Goal: Task Accomplishment & Management: Complete application form

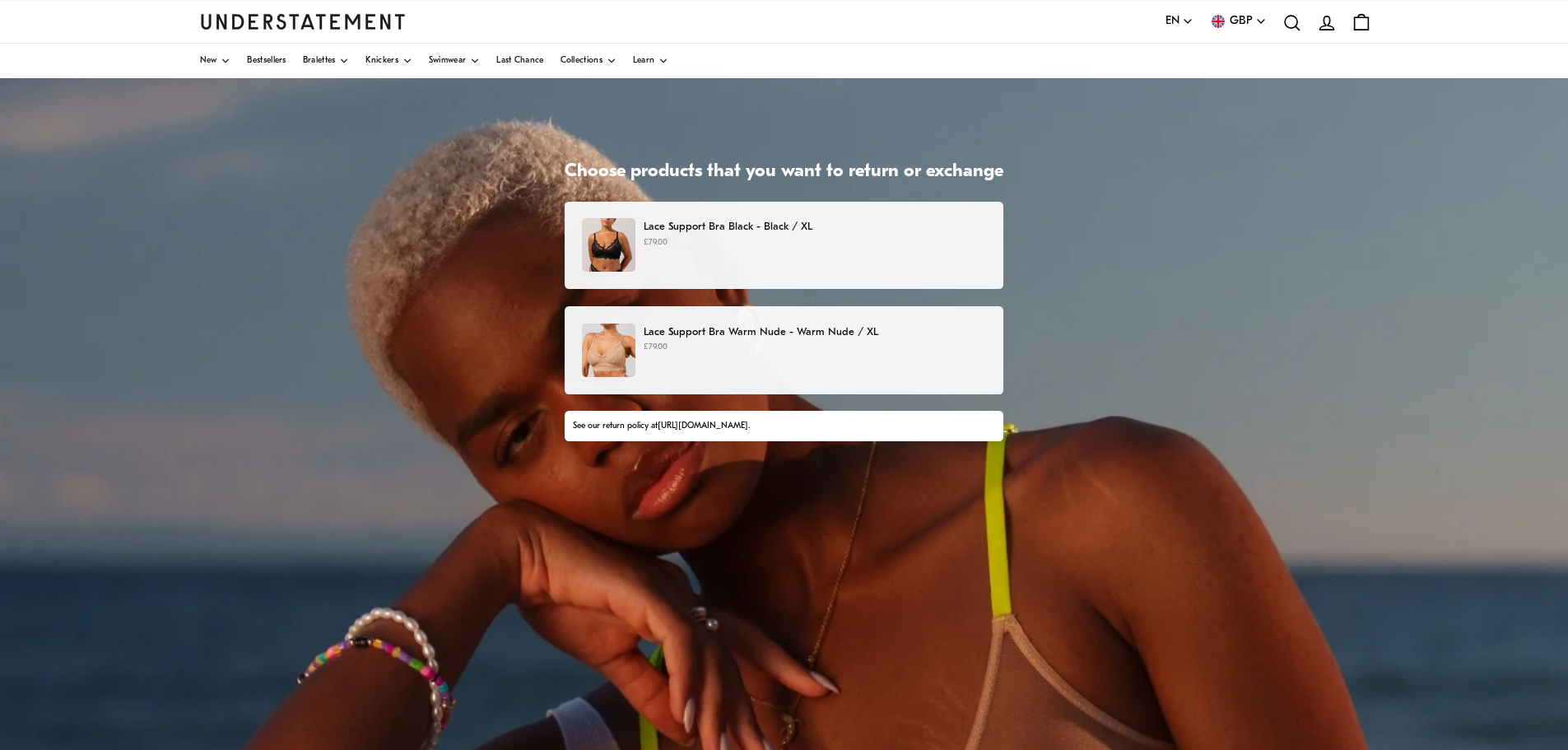
click at [730, 254] on div "Lace Support Bra Black - Black / XL £79.00" at bounding box center [784, 245] width 405 height 54
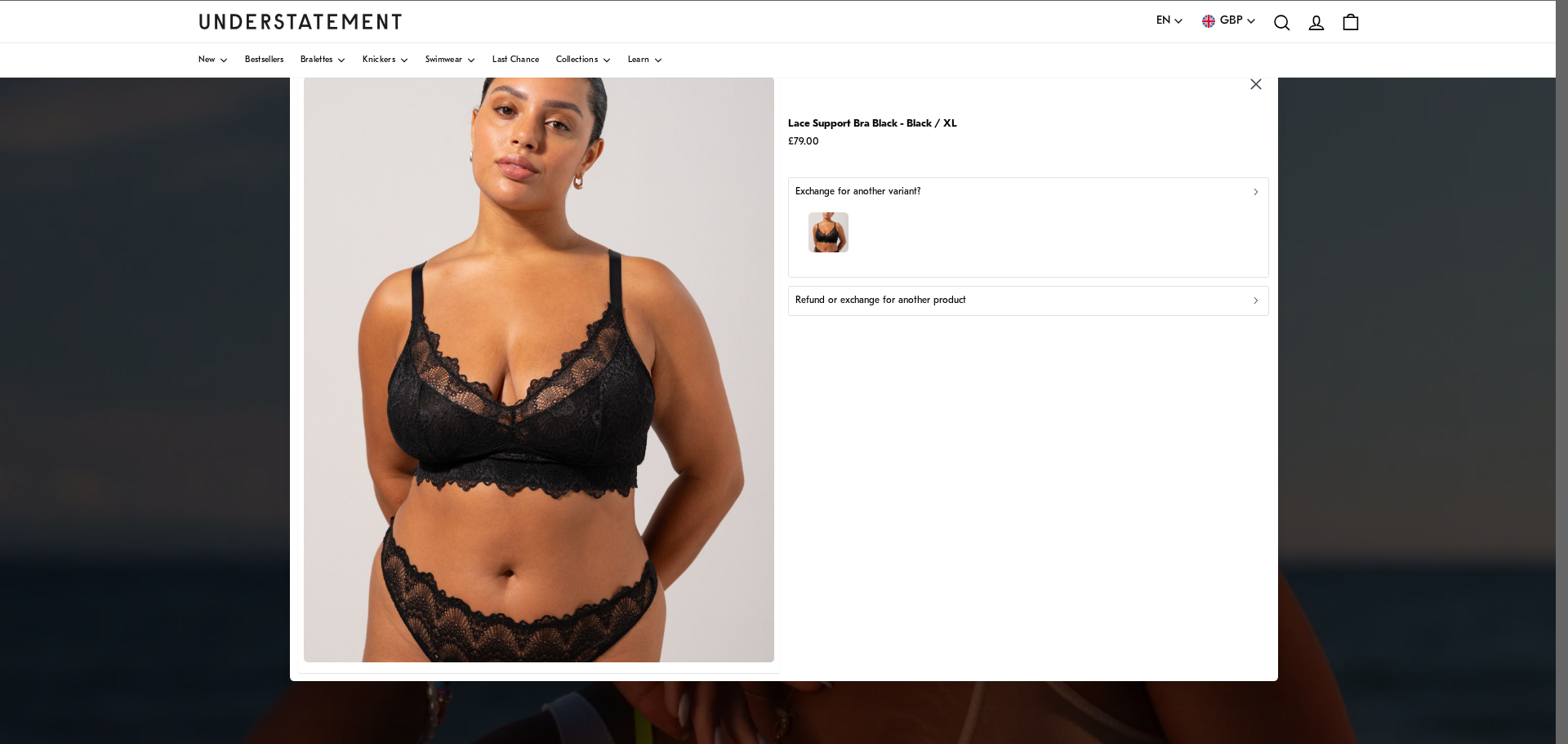
click at [1134, 203] on div "button" at bounding box center [1030, 235] width 468 height 71
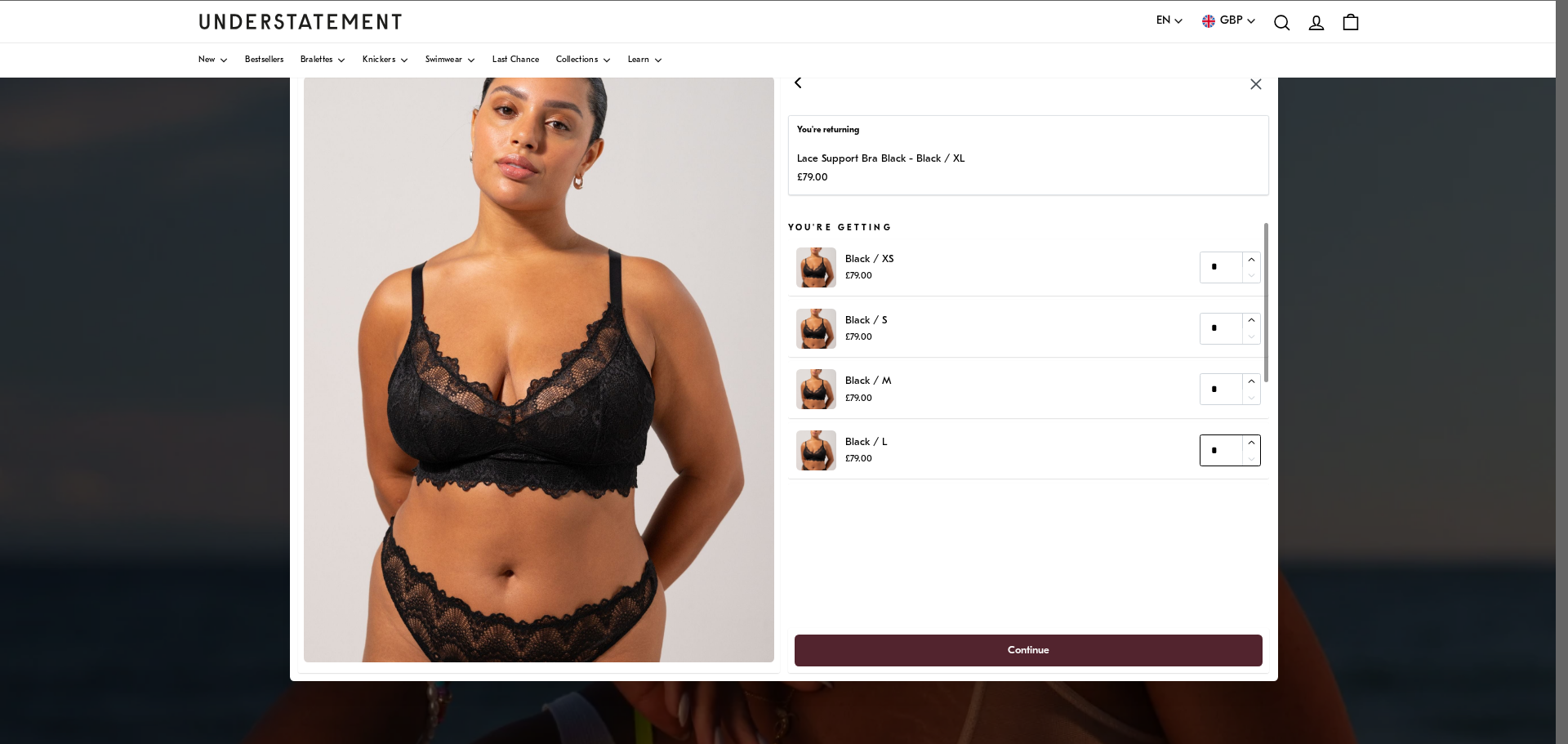
type input "*"
click at [1250, 442] on icon "button" at bounding box center [1252, 443] width 11 height 11
click at [1033, 651] on span "Continue" at bounding box center [1029, 650] width 42 height 30
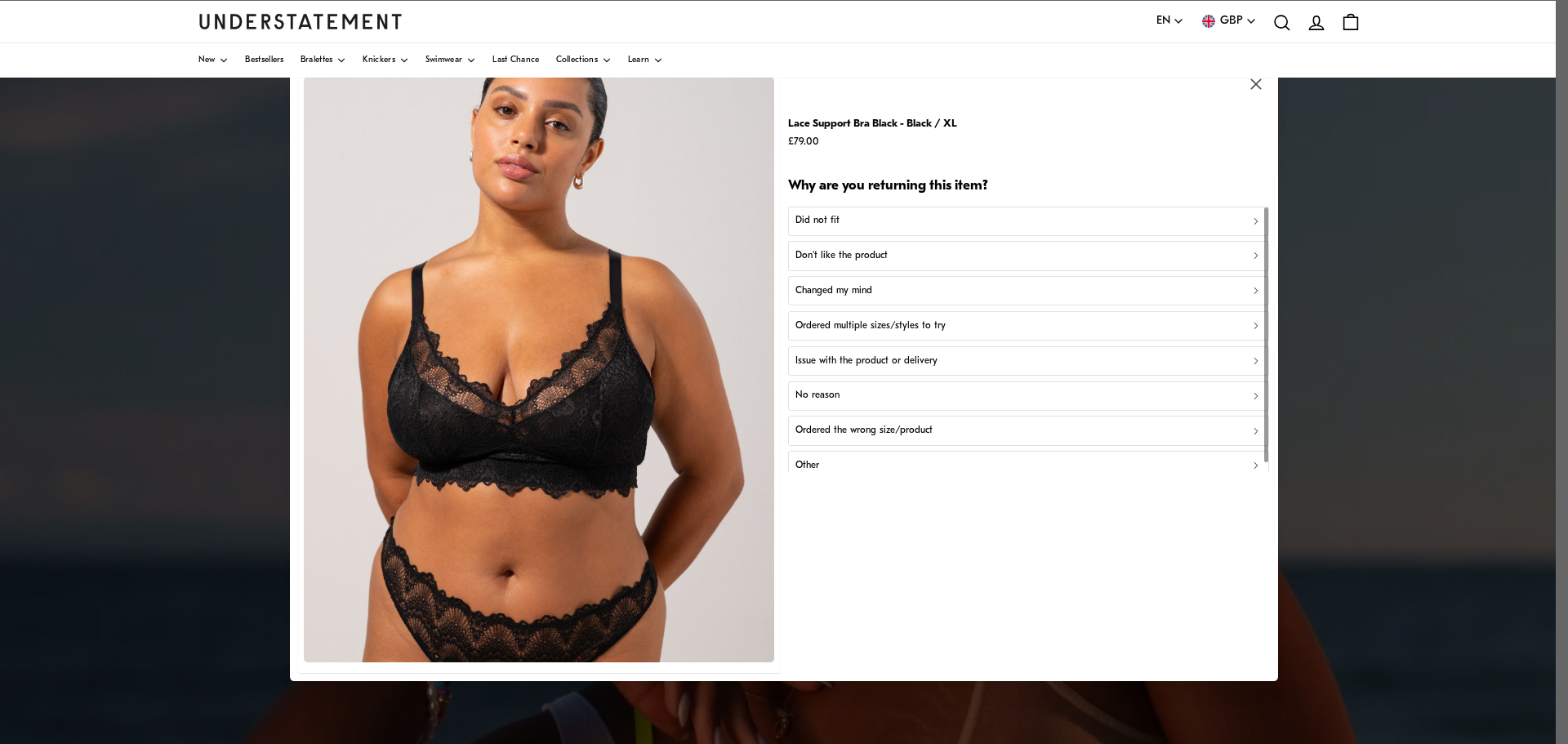
click at [892, 426] on p "Ordered the wrong size/product" at bounding box center [864, 430] width 137 height 15
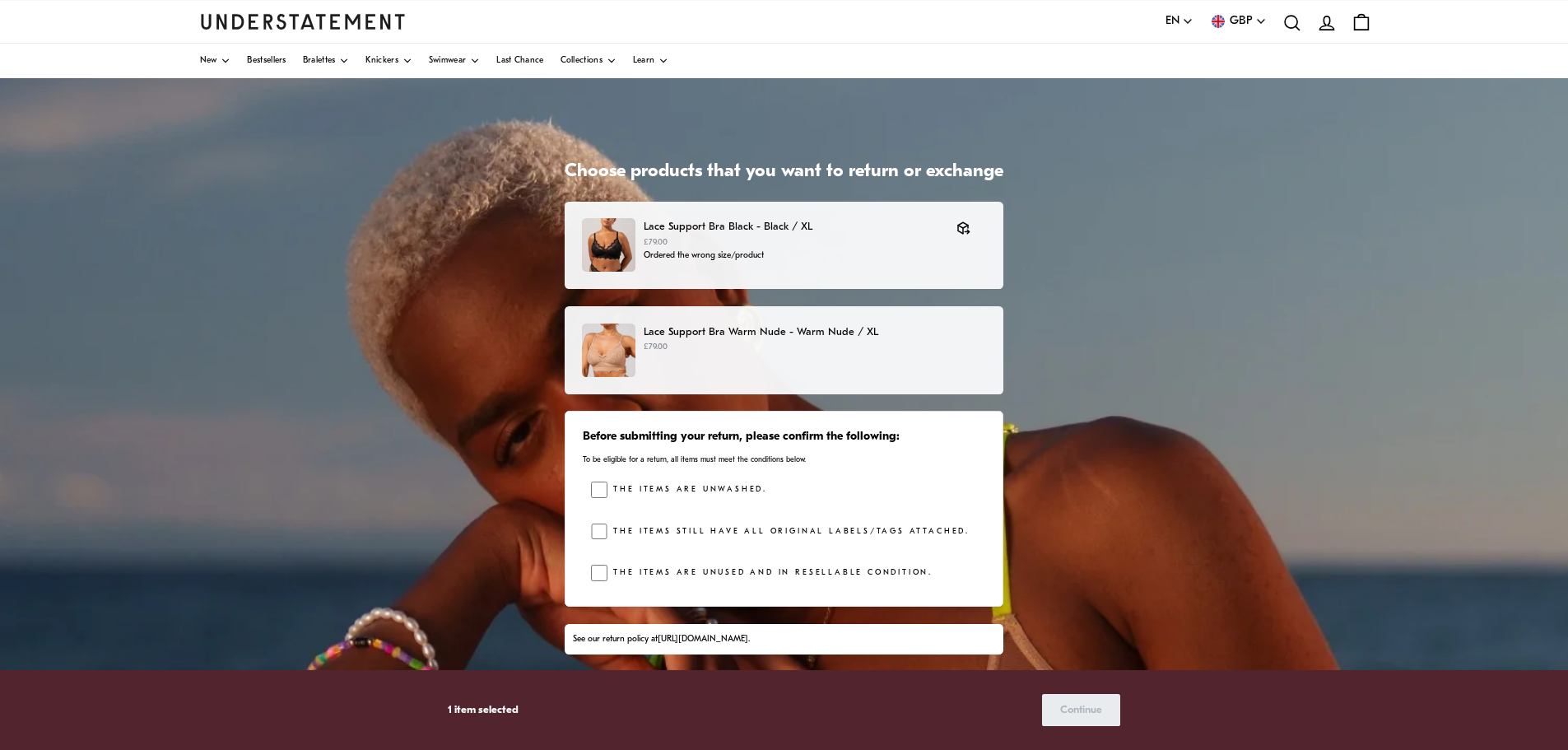
click at [766, 339] on p "Lace Support Bra Warm Nude - Warm Nude / XL" at bounding box center [815, 332] width 342 height 17
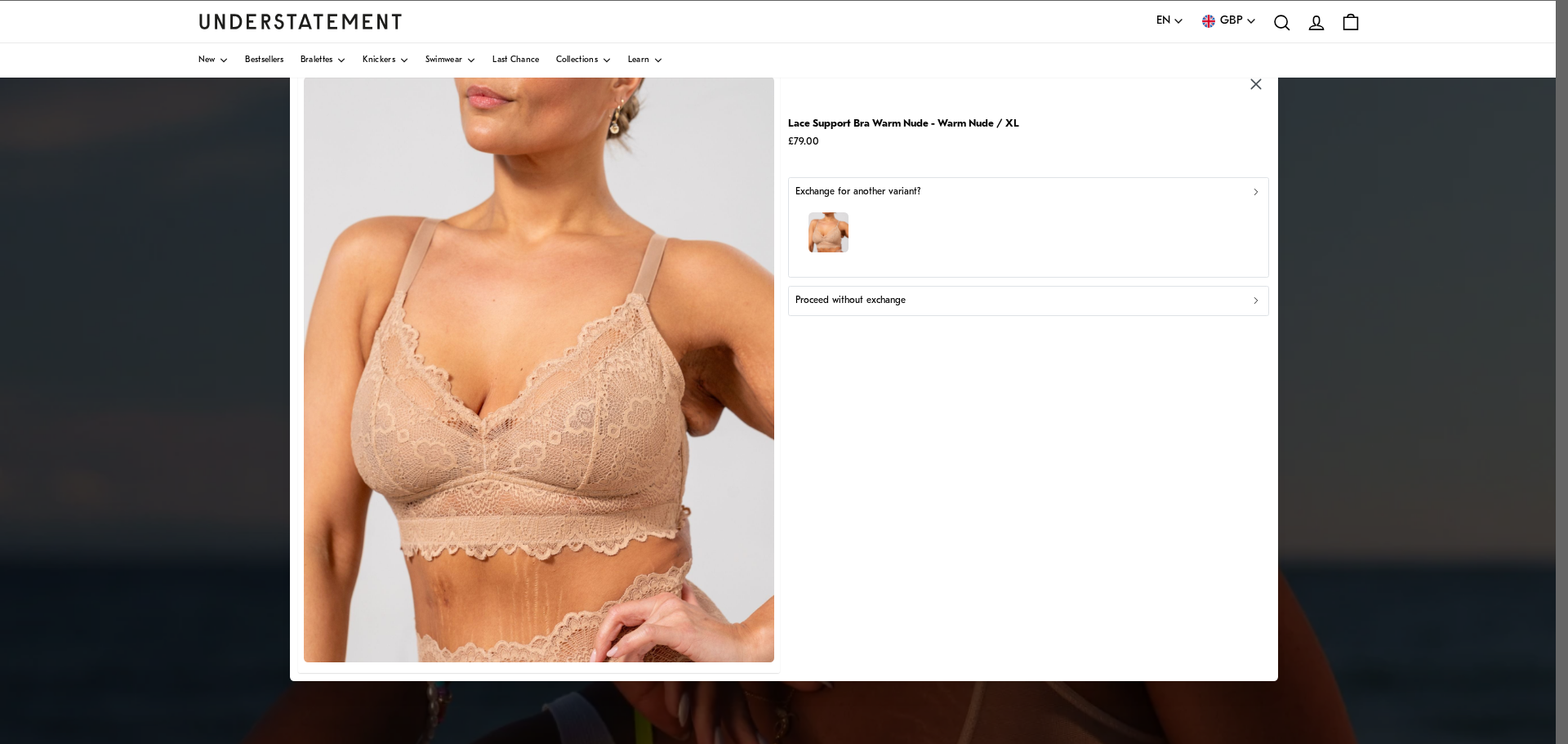
click at [998, 211] on div "button" at bounding box center [1030, 235] width 468 height 71
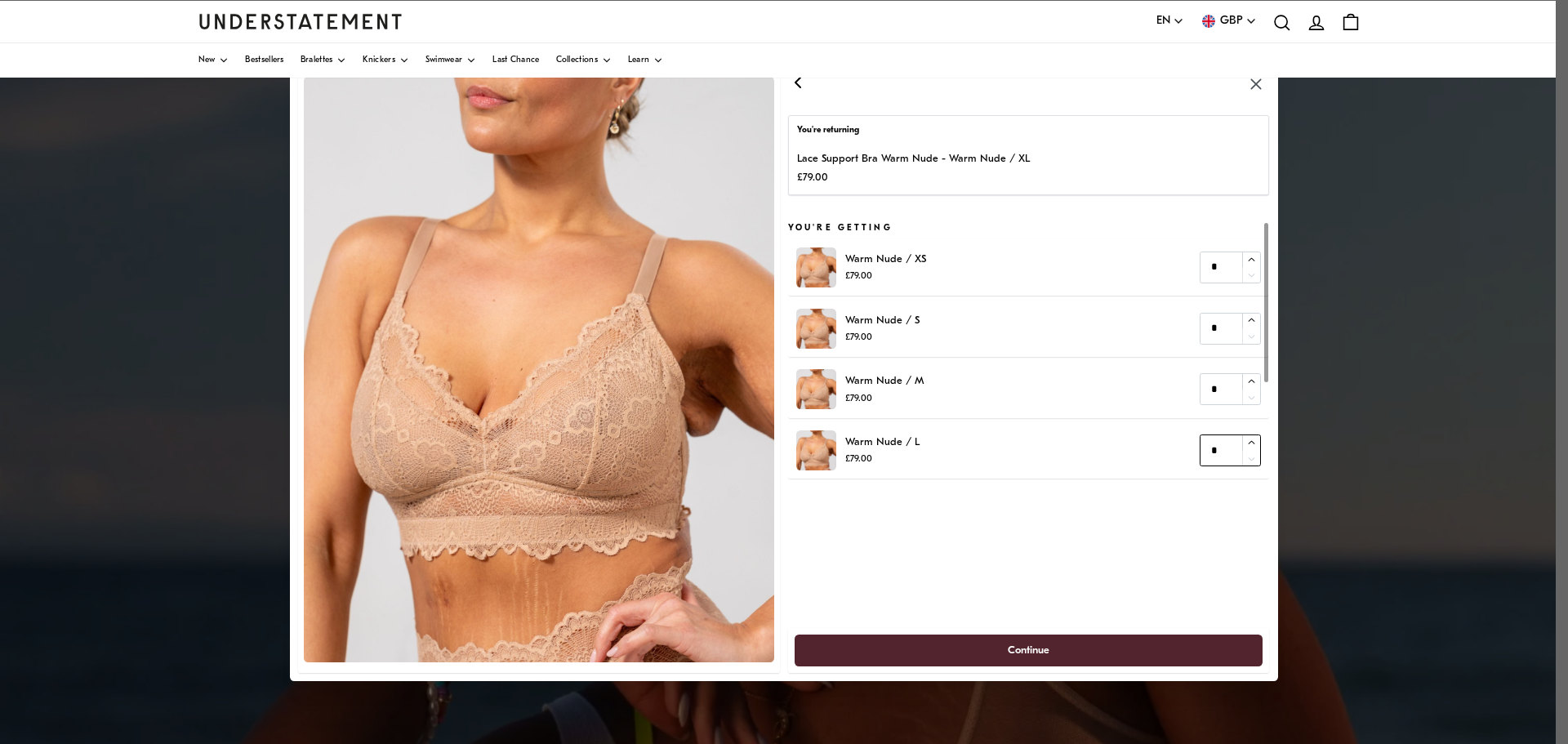
type input "*"
click at [1247, 442] on icon "button" at bounding box center [1252, 443] width 11 height 11
click at [1123, 650] on span "Continue" at bounding box center [1030, 650] width 433 height 30
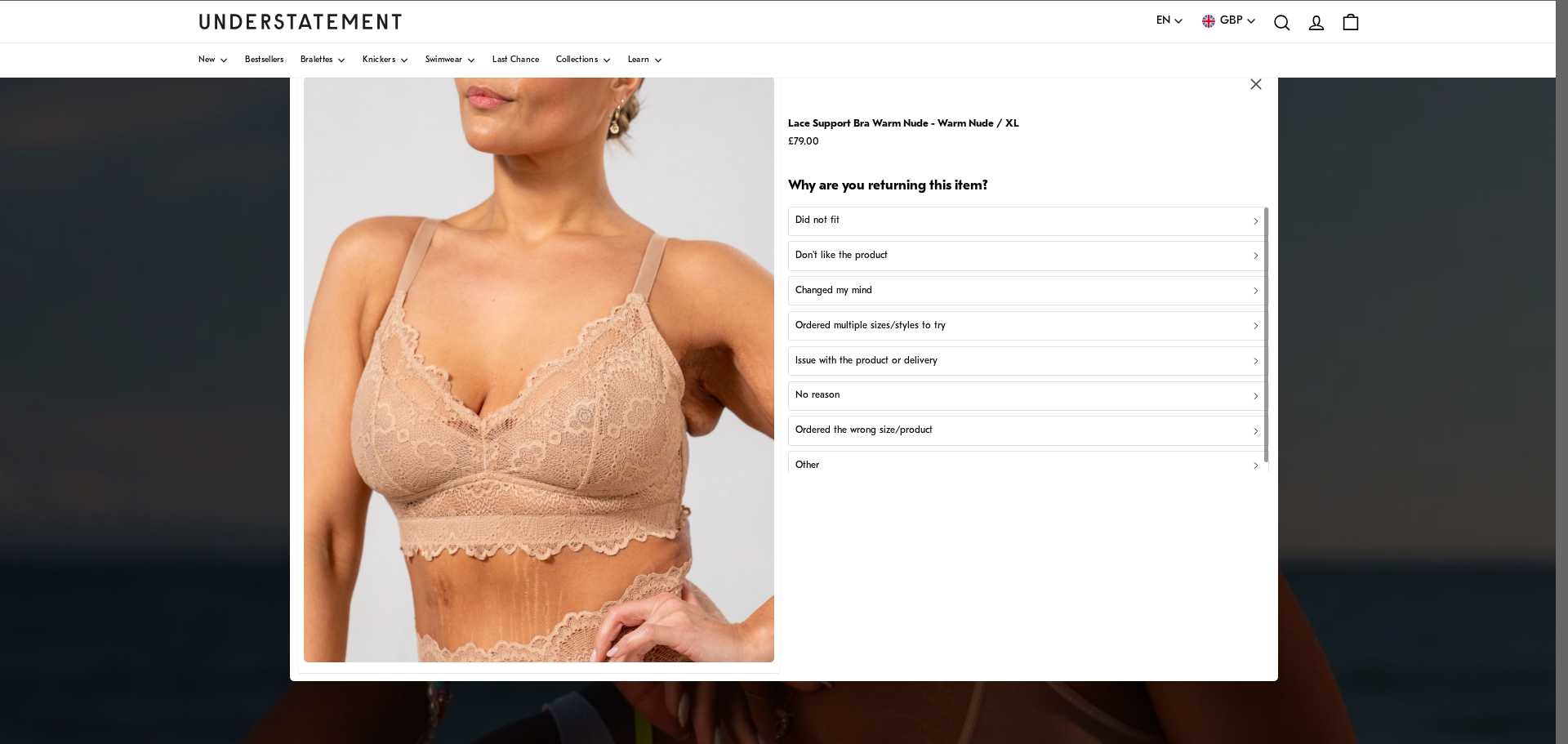
click at [833, 430] on p "Ordered the wrong size/product" at bounding box center [864, 430] width 137 height 15
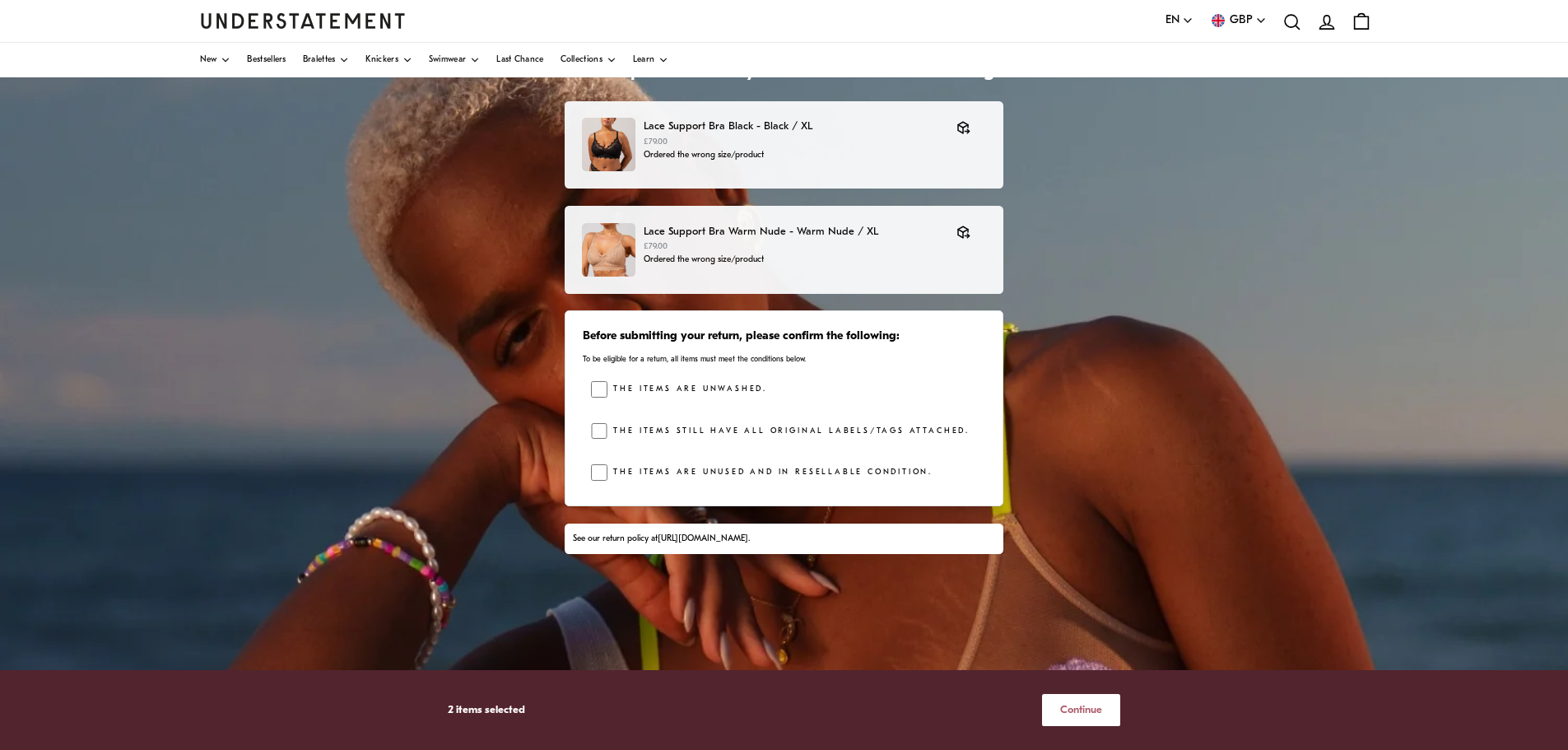
scroll to position [152, 0]
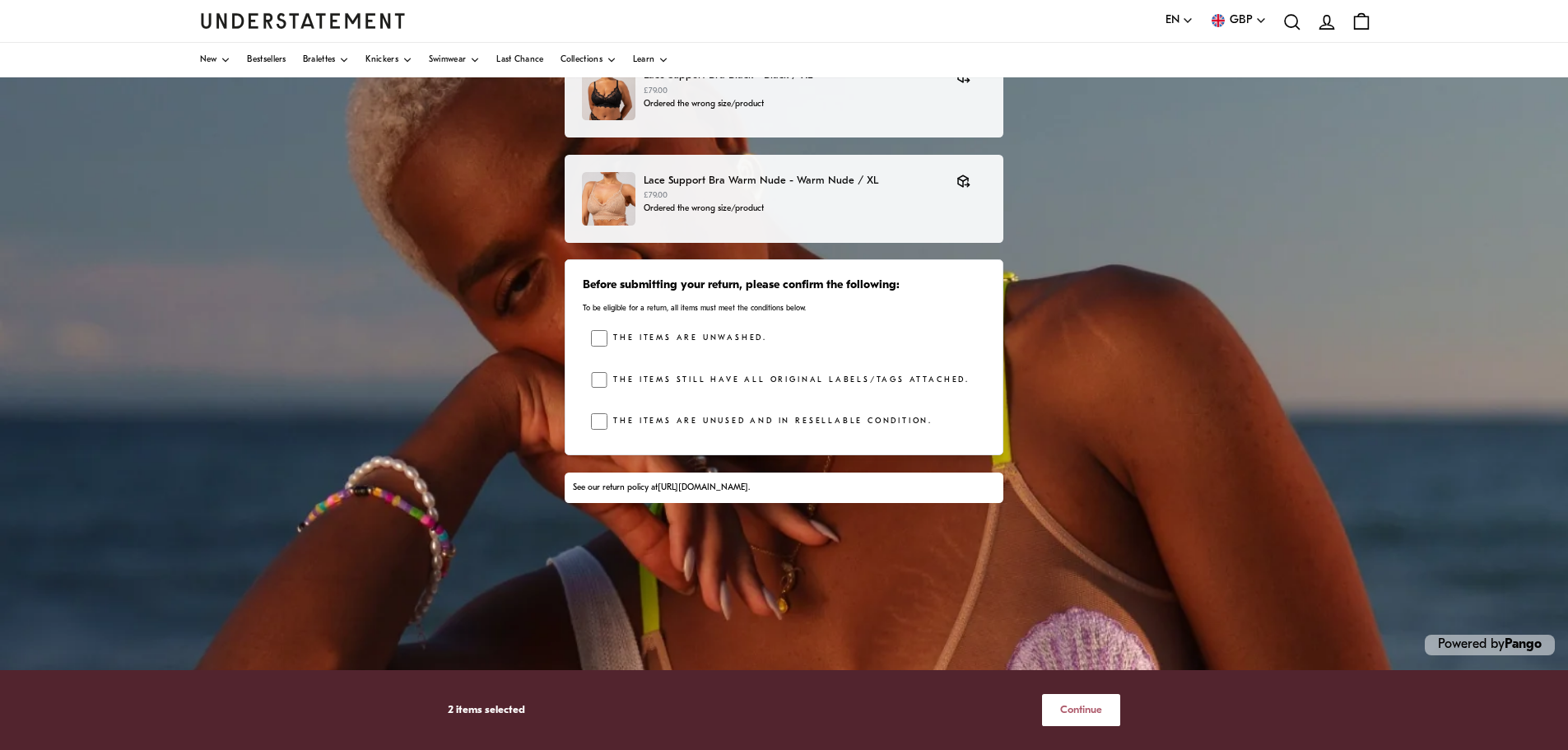
click at [1099, 705] on span "Continue" at bounding box center [1081, 710] width 42 height 30
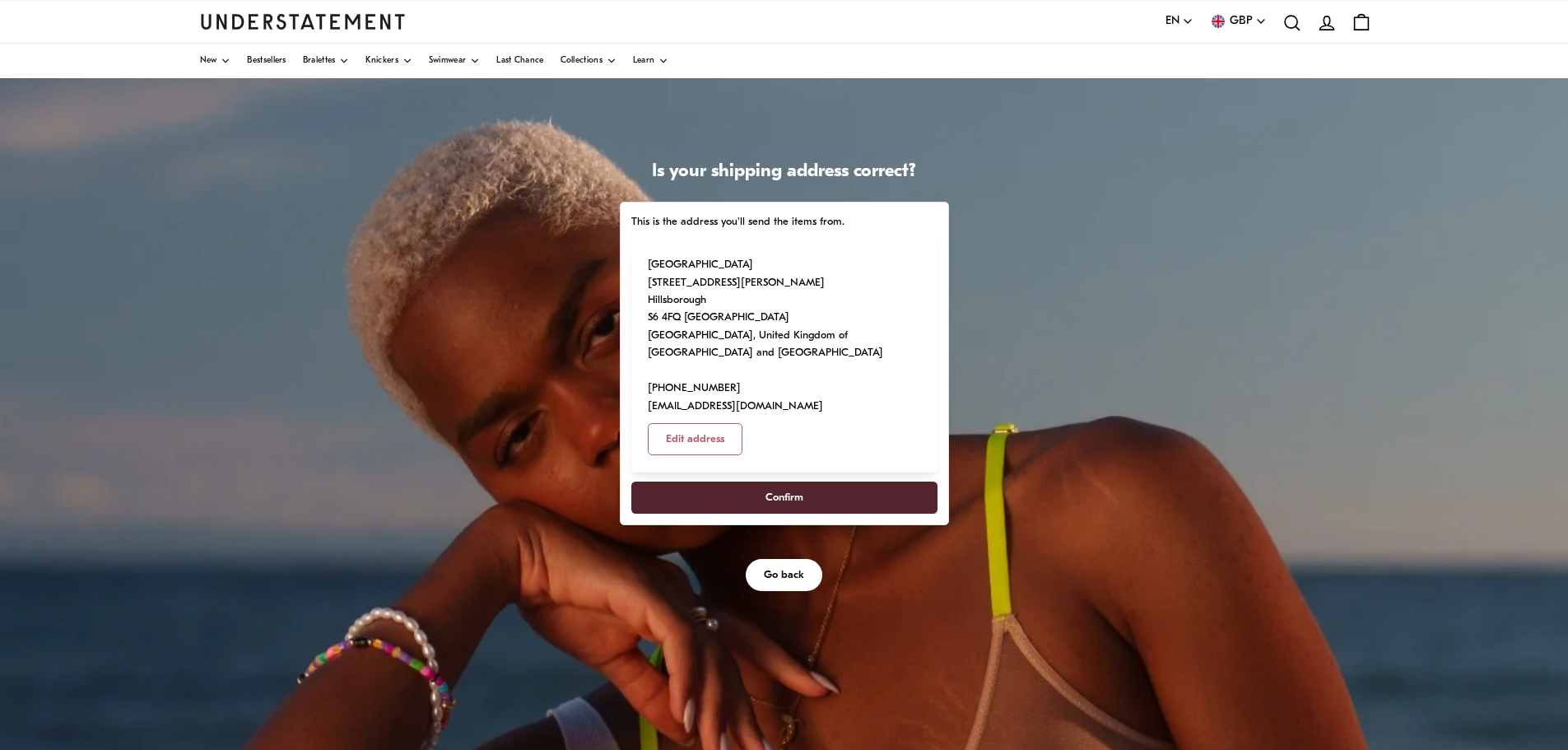
click at [796, 493] on span "Confirm" at bounding box center [784, 497] width 37 height 30
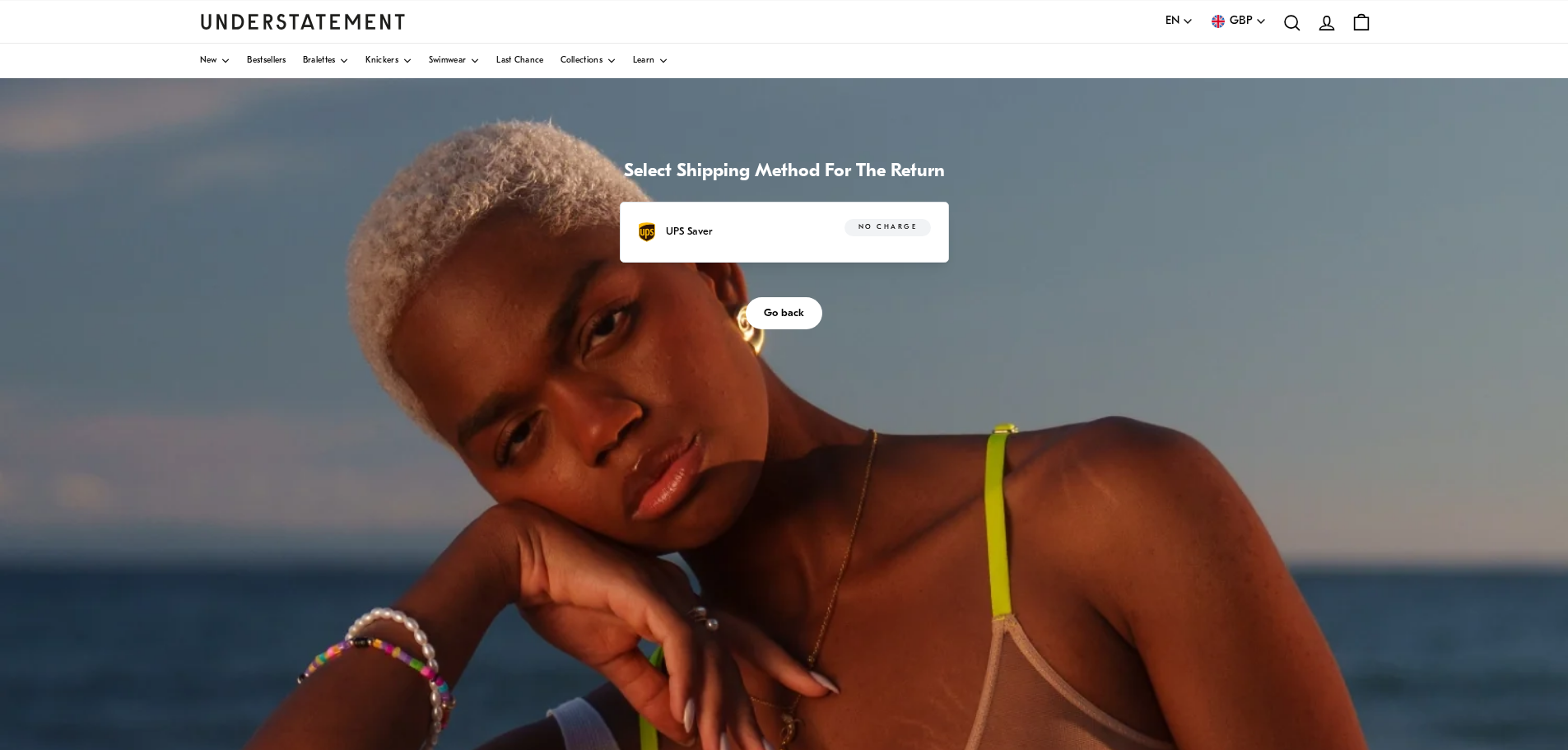
click at [883, 229] on span "No charge" at bounding box center [888, 228] width 58 height 16
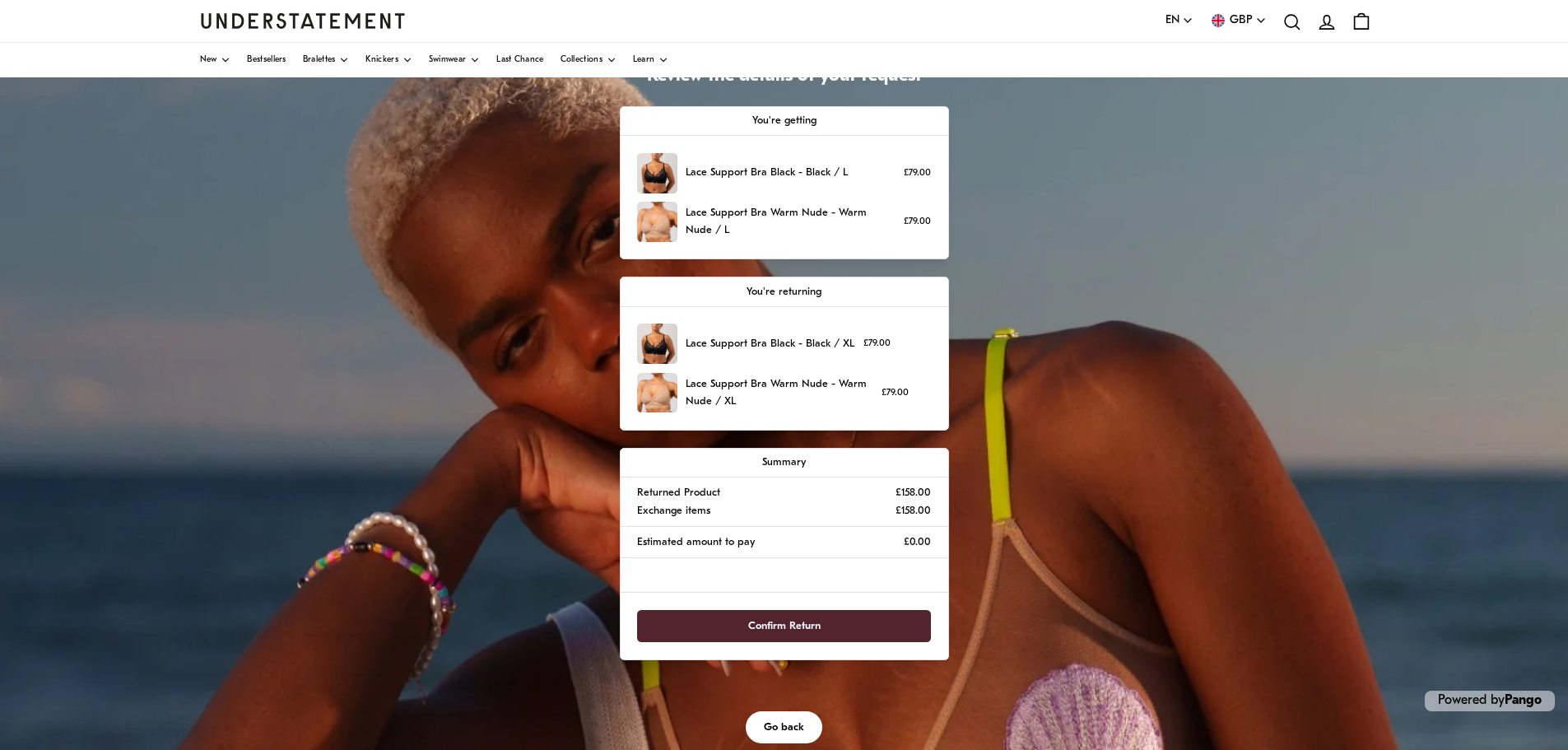
scroll to position [152, 0]
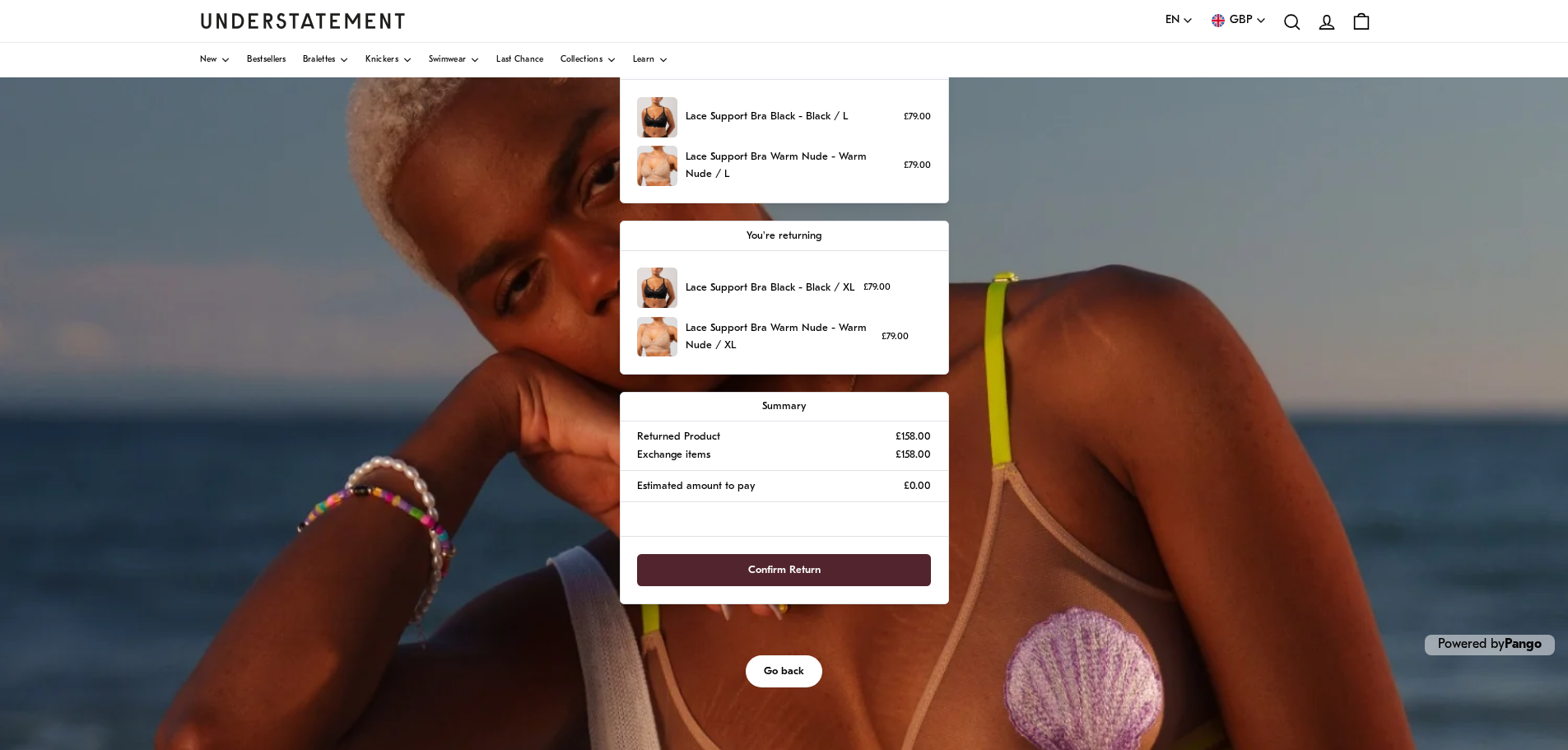
click at [837, 576] on span "Confirm Return" at bounding box center [784, 569] width 258 height 30
